Goal: Information Seeking & Learning: Learn about a topic

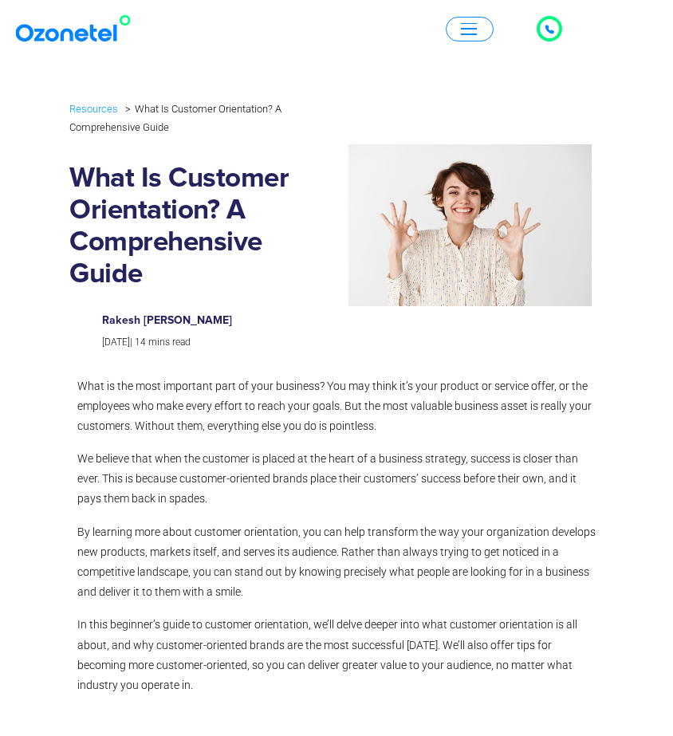
click at [298, 466] on p "We believe that when the customer is placed at the heart of a business strategy…" at bounding box center [336, 479] width 519 height 61
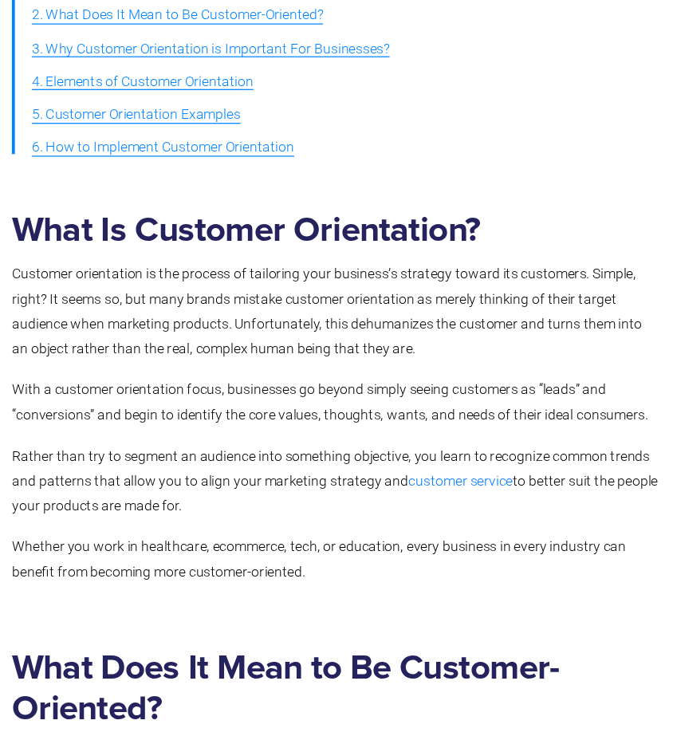
scroll to position [663, 0]
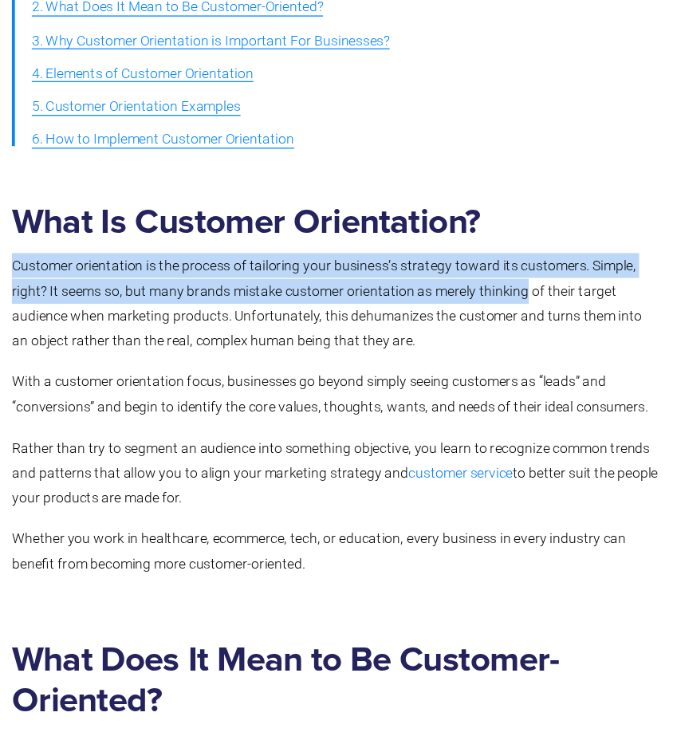
drag, startPoint x: 8, startPoint y: 207, endPoint x: 420, endPoint y: 219, distance: 412.6
click at [420, 295] on div "What Is Customer Orientation? Customer orientation is the process of tailoring …" at bounding box center [336, 461] width 534 height 333
click at [417, 348] on p "Customer orientation is the process of tailoring your business’s strategy towar…" at bounding box center [336, 388] width 519 height 81
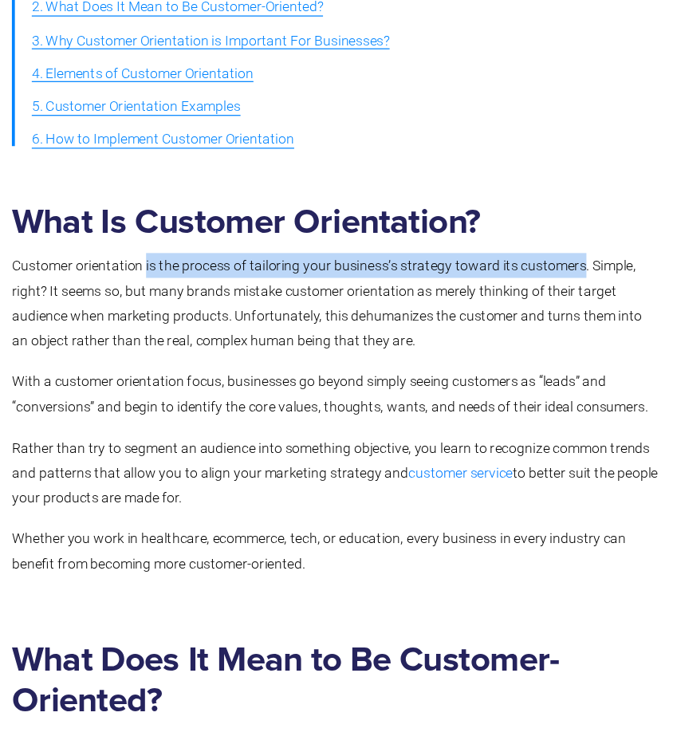
drag, startPoint x: 116, startPoint y: 207, endPoint x: 463, endPoint y: 206, distance: 347.8
click at [463, 348] on p "Customer orientation is the process of tailoring your business’s strategy towar…" at bounding box center [336, 388] width 519 height 81
copy p "is the process of tailoring your business’s strategy toward its customers"
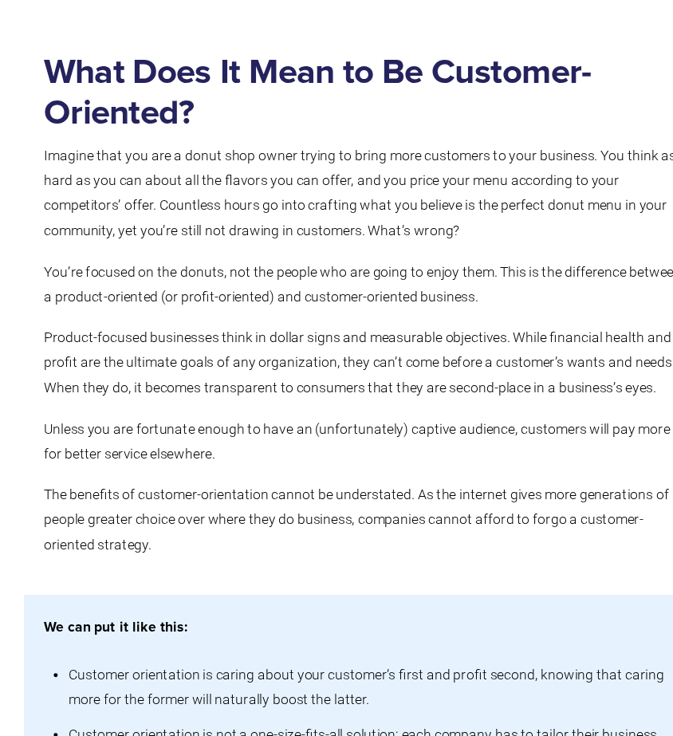
scroll to position [1140, 0]
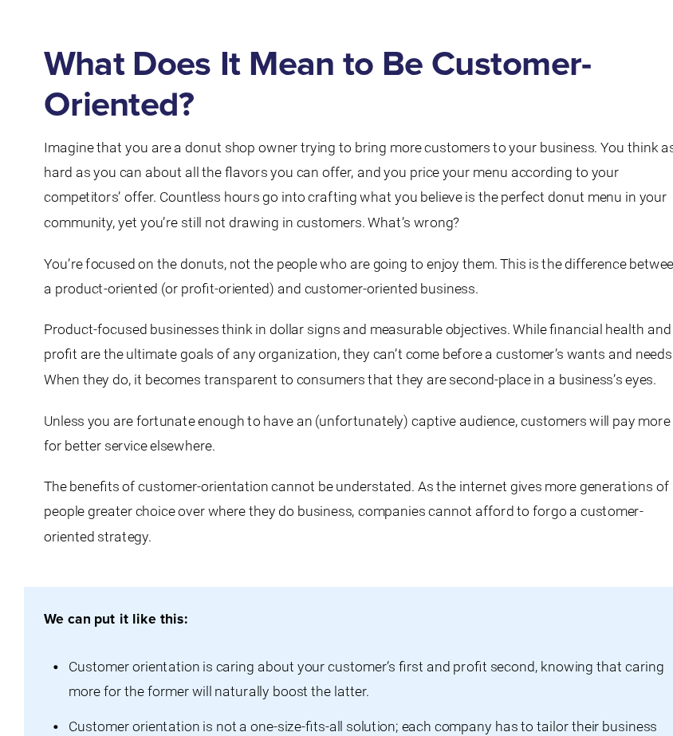
click at [353, 527] on p "The benefits of customer-orientation cannot be understated. As the internet giv…" at bounding box center [336, 557] width 519 height 61
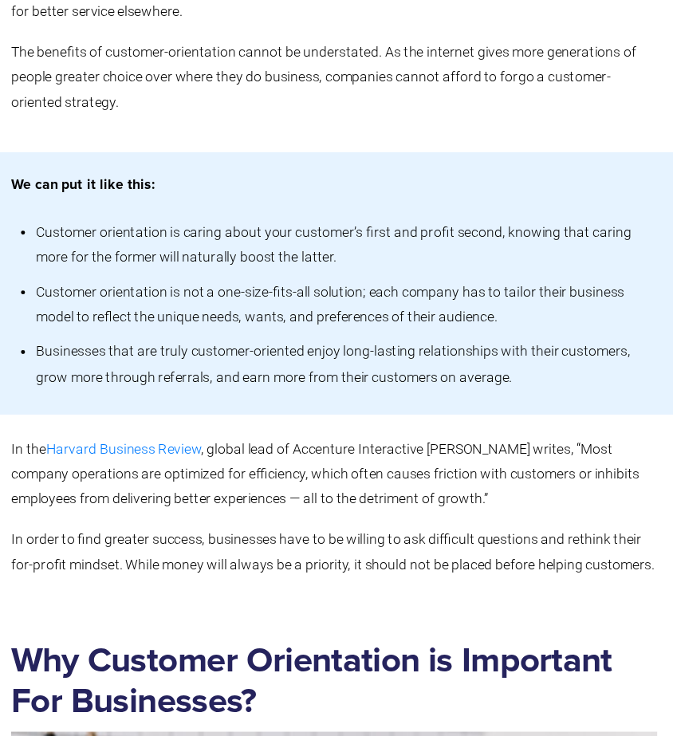
scroll to position [1489, 0]
click at [372, 317] on li "Customer orientation is caring about your customer’s first and profit second, k…" at bounding box center [346, 341] width 499 height 48
click at [388, 317] on li "Customer orientation is caring about your customer’s first and profit second, k…" at bounding box center [346, 341] width 499 height 48
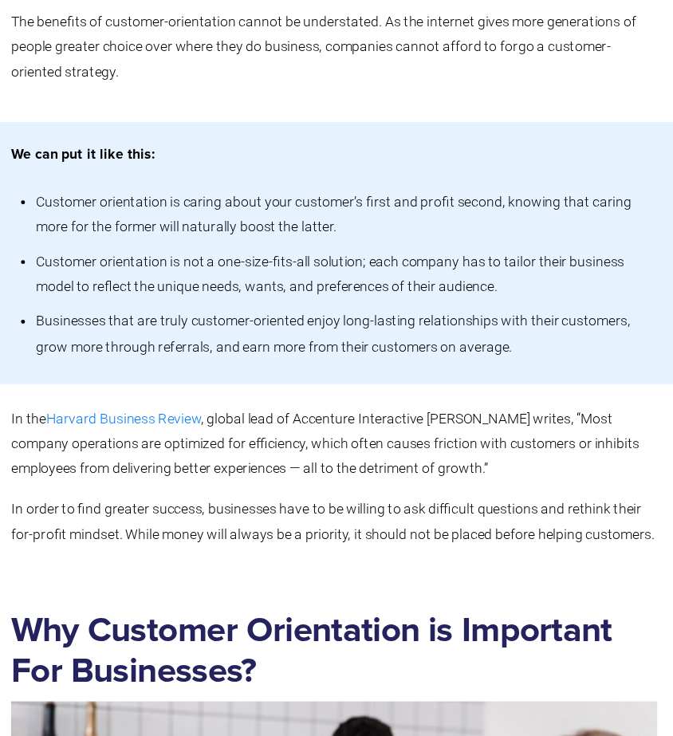
scroll to position [1516, 0]
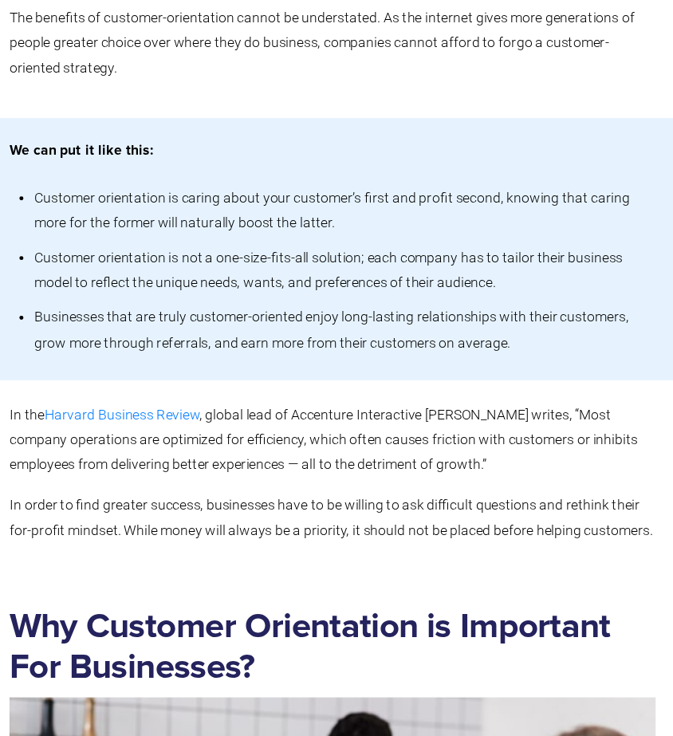
click at [336, 338] on li "Customer orientation is not a one-size-fits-all solution; each company has to t…" at bounding box center [346, 362] width 499 height 48
click at [298, 338] on li "Customer orientation is not a one-size-fits-all solution; each company has to t…" at bounding box center [346, 362] width 499 height 48
click at [355, 386] on li "Businesses that are truly customer-oriented enjoy long-lasting relationships wi…" at bounding box center [346, 410] width 499 height 48
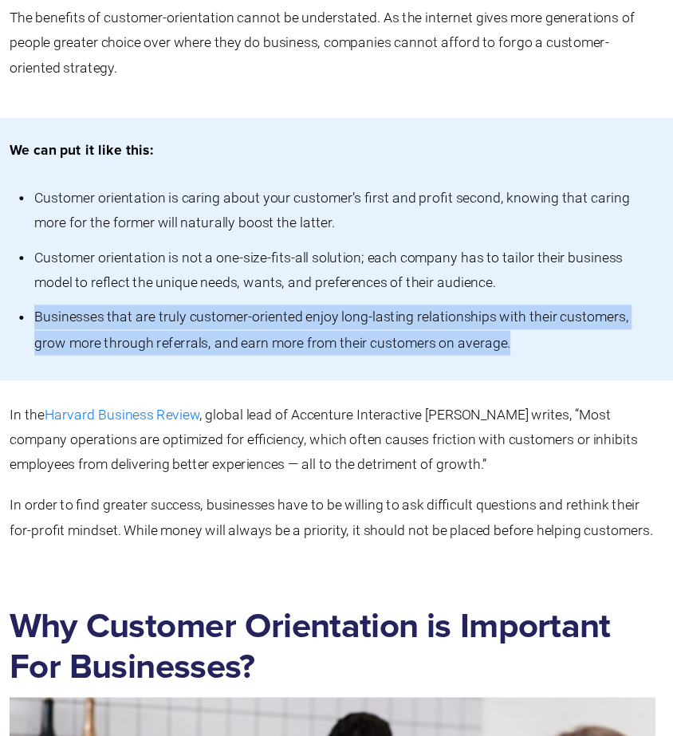
drag, startPoint x: 28, startPoint y: 246, endPoint x: 412, endPoint y: 265, distance: 384.2
click at [413, 386] on li "Businesses that are truly customer-oriented enjoy long-lasting relationships wi…" at bounding box center [346, 410] width 499 height 48
copy li "Businesses that are truly customer-oriented enjoy long-lasting relationships wi…"
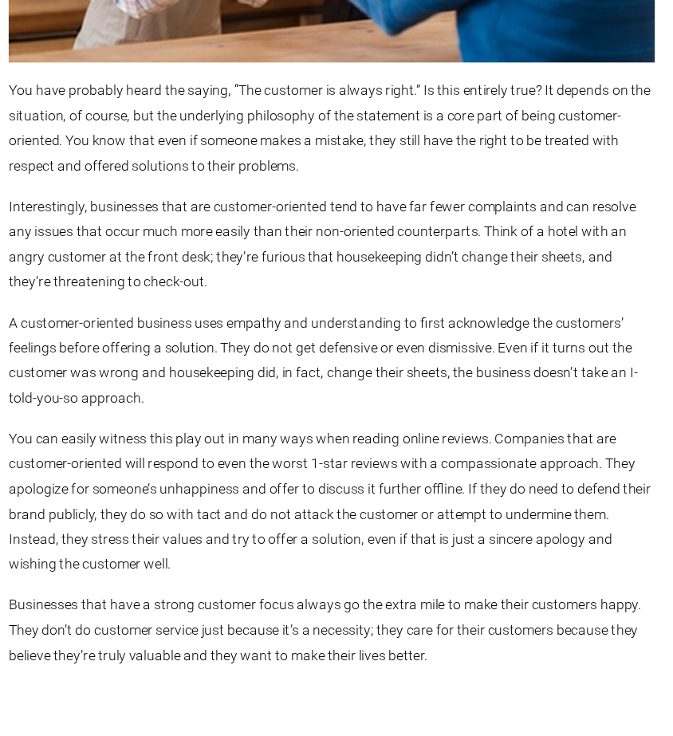
scroll to position [2372, 0]
